Goal: Find specific page/section: Find specific page/section

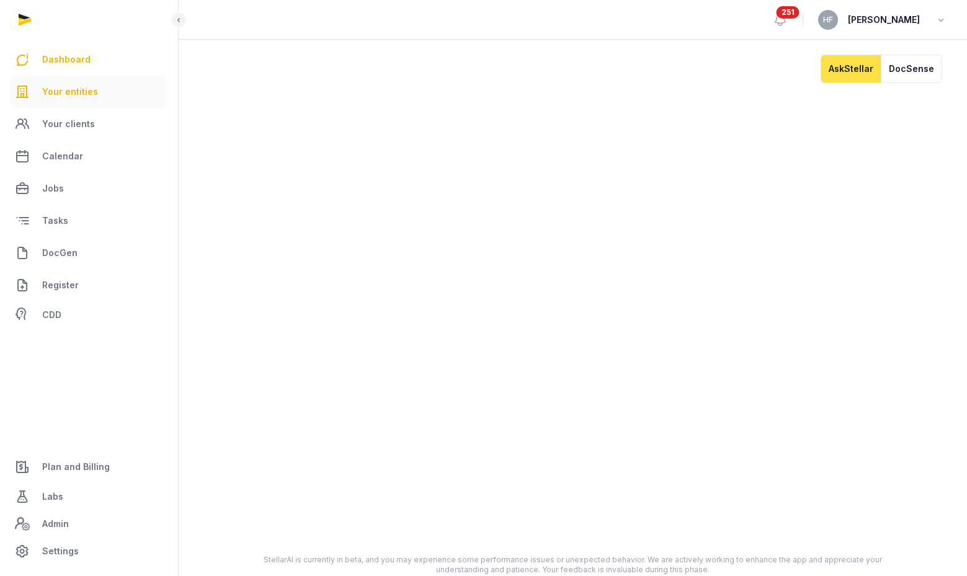
click at [96, 95] on link "Your entities" at bounding box center [89, 92] width 158 height 30
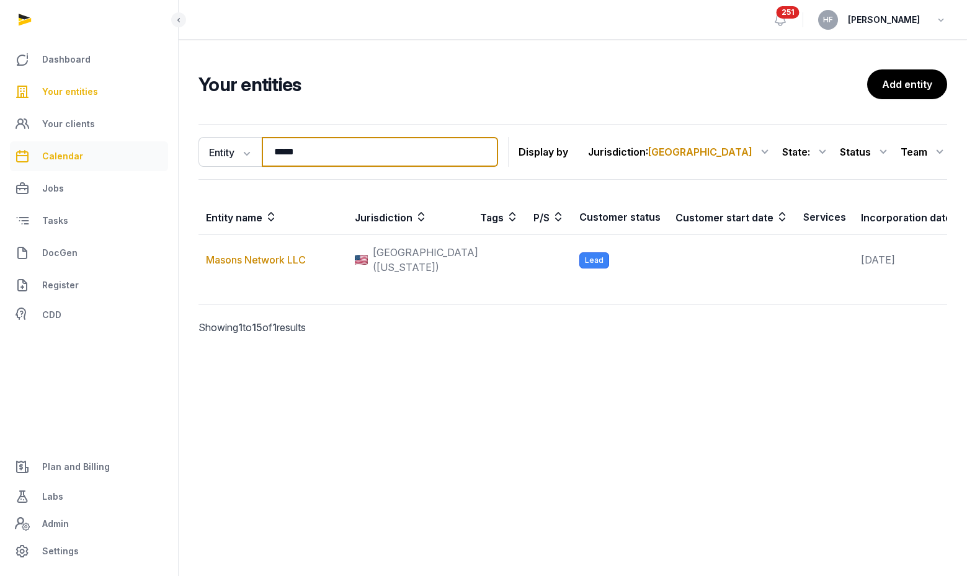
drag, startPoint x: 342, startPoint y: 156, endPoint x: 50, endPoint y: 146, distance: 292.3
click at [94, 145] on div "Dashboard Your entities Your clients Calendar Jobs Tasks DocGen Register CDD Pl…" at bounding box center [483, 288] width 967 height 576
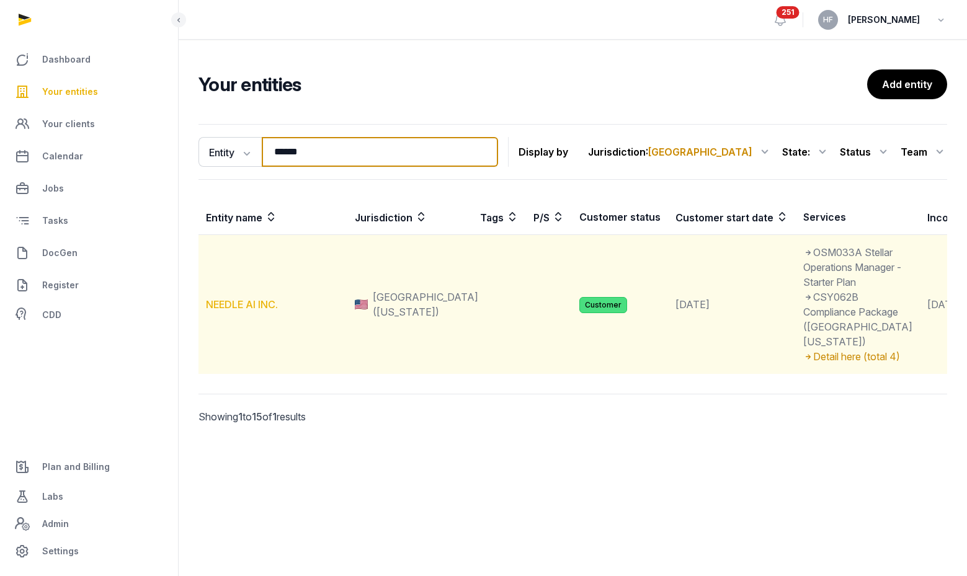
type input "******"
click at [250, 311] on link "NEEDLE AI INC." at bounding box center [242, 304] width 72 height 12
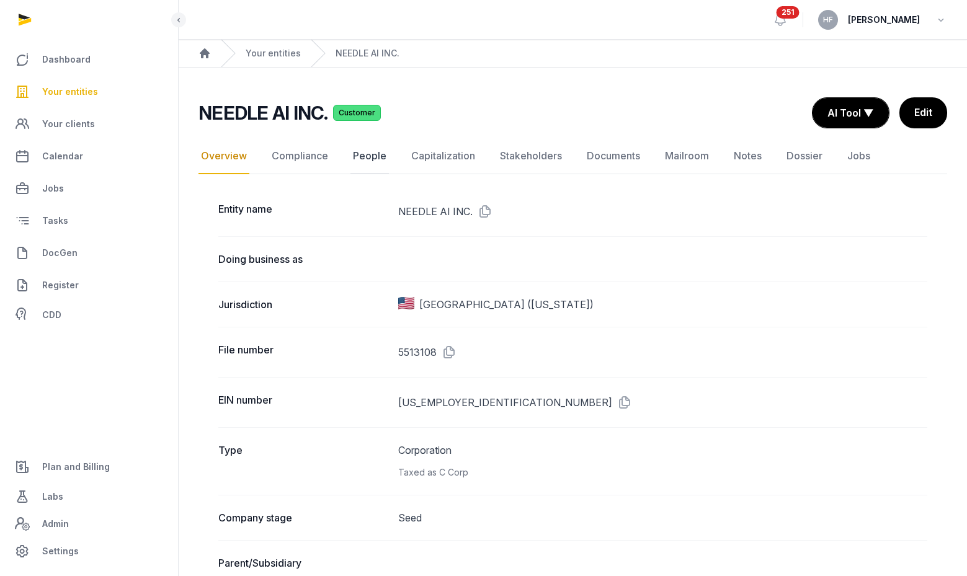
click at [354, 163] on link "People" at bounding box center [369, 156] width 38 height 36
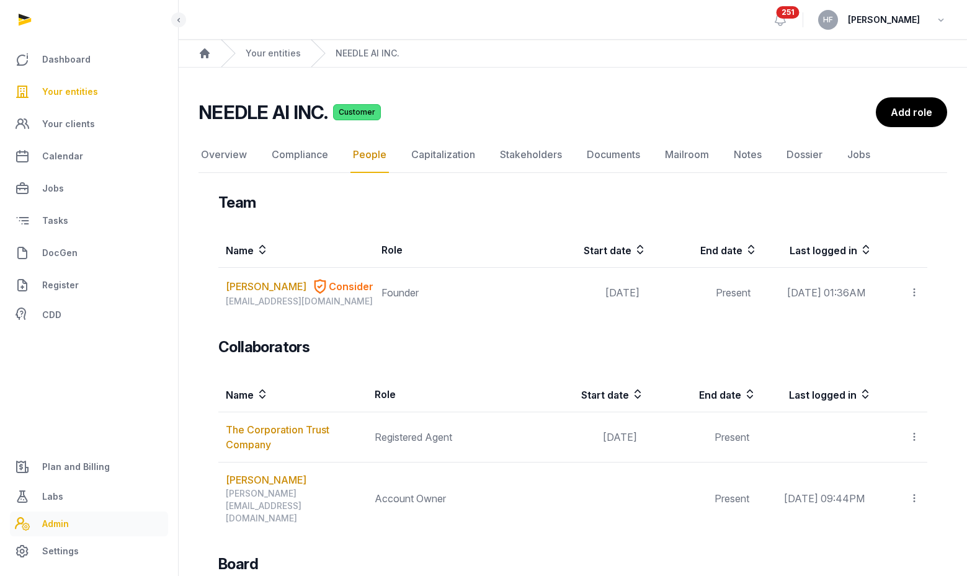
click at [59, 522] on span "Admin" at bounding box center [55, 524] width 27 height 15
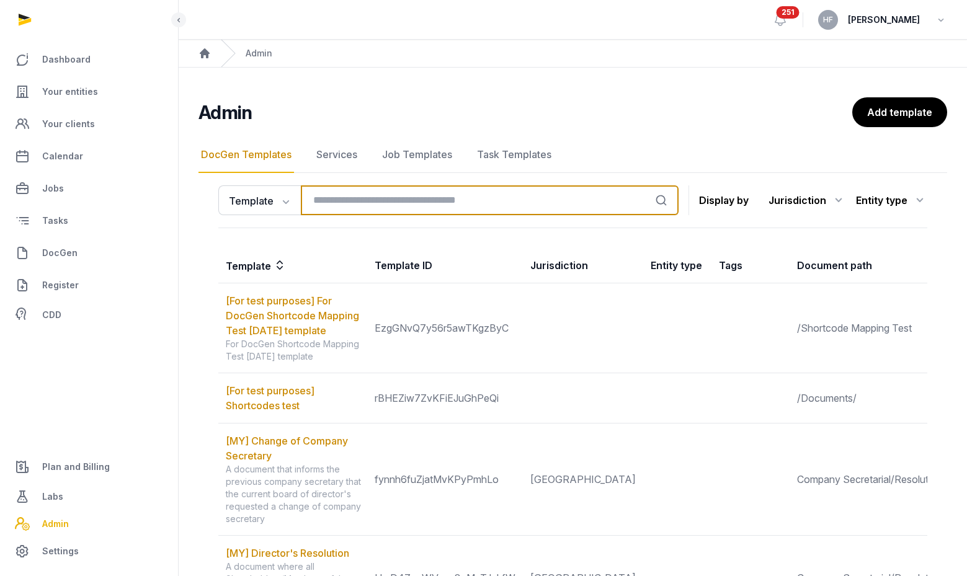
click at [397, 203] on input "search" at bounding box center [490, 200] width 378 height 30
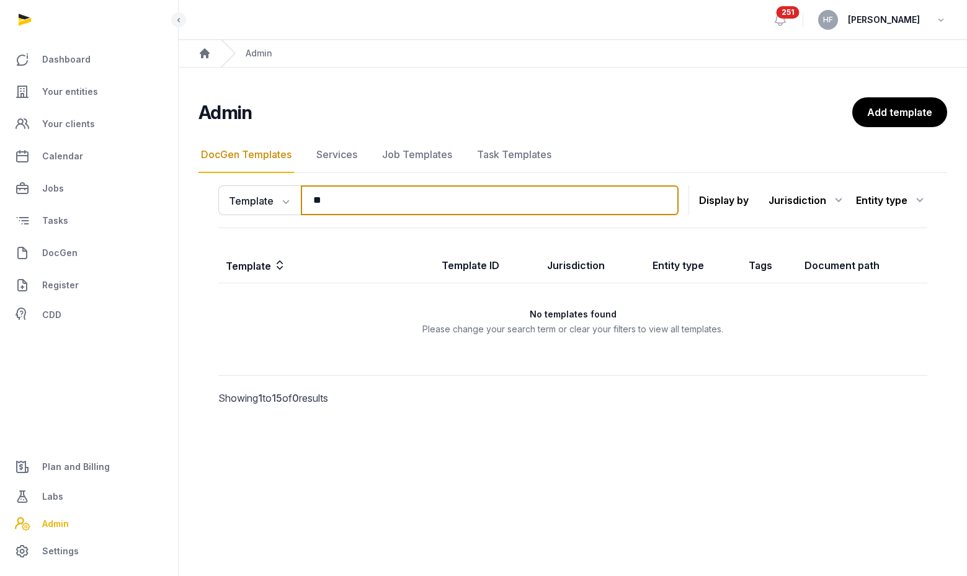
type input "*"
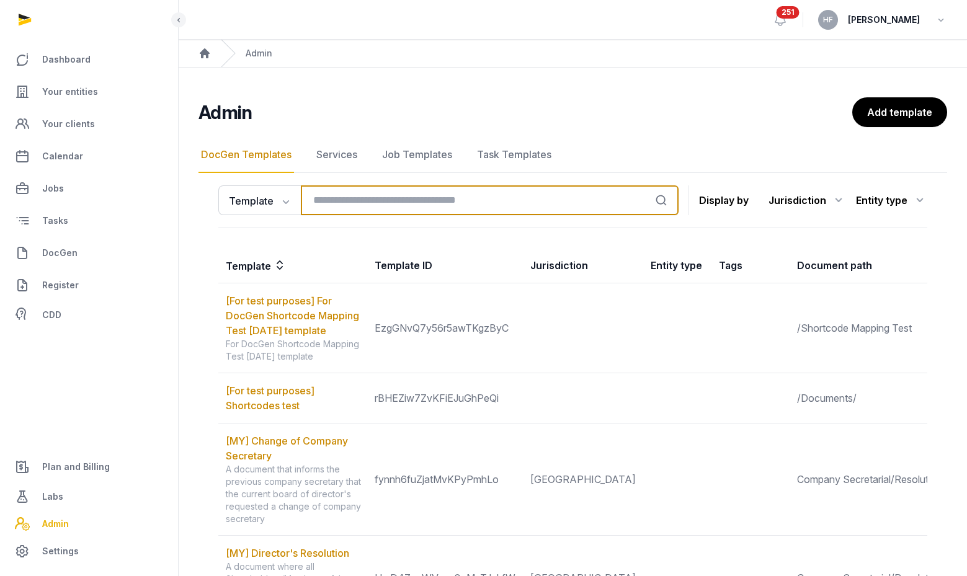
click at [339, 195] on input "search" at bounding box center [490, 200] width 378 height 30
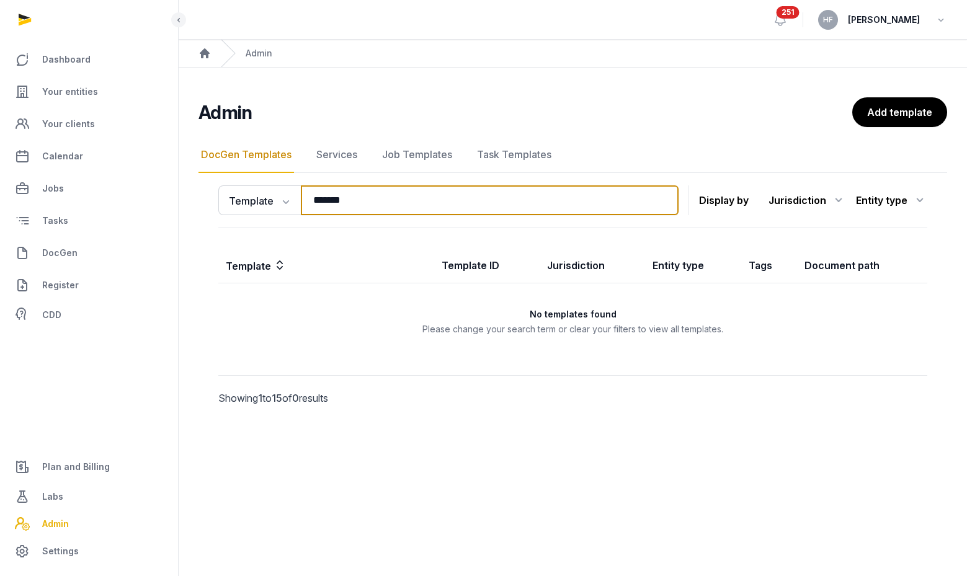
type input "*******"
